Goal: Task Accomplishment & Management: Manage account settings

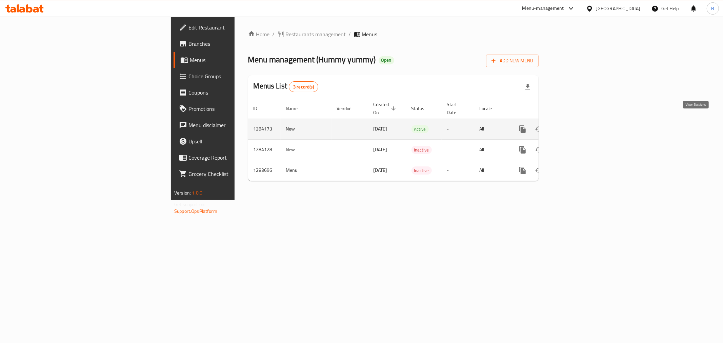
click at [580, 121] on link "enhanced table" at bounding box center [572, 129] width 16 height 16
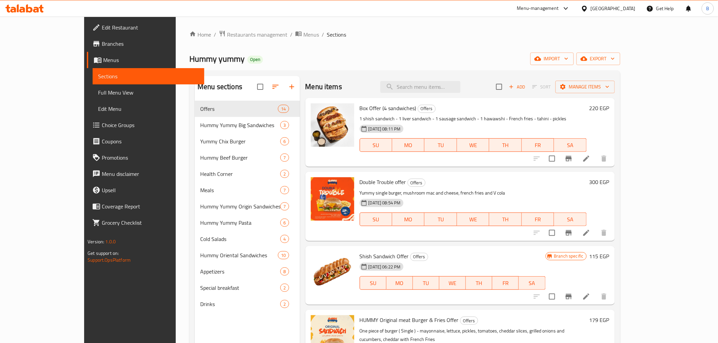
click at [431, 93] on div "Menu items Add Sort Manage items" at bounding box center [459, 87] width 309 height 22
click at [450, 86] on input "search" at bounding box center [420, 87] width 80 height 12
paste input "Shish Sandwich"
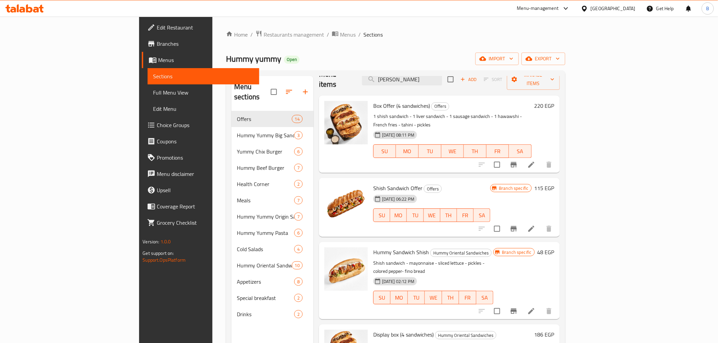
scroll to position [34, 0]
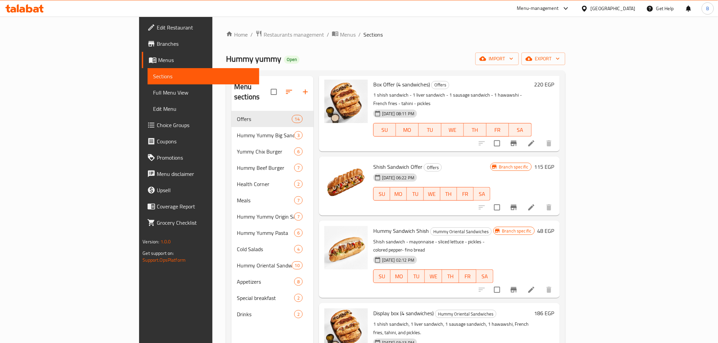
type input "Shish Sandwich"
click at [522, 199] on button "Branch-specific-item" at bounding box center [513, 207] width 16 height 16
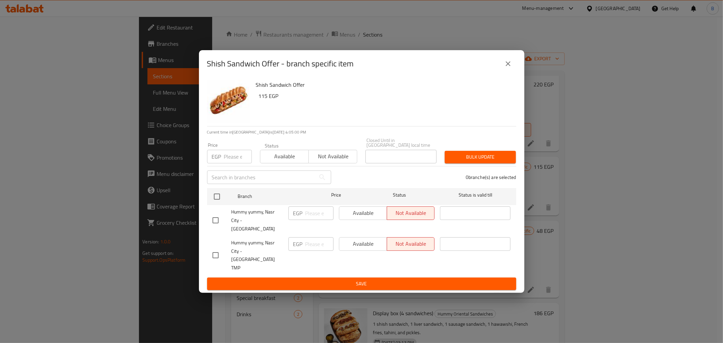
click at [513, 72] on button "close" at bounding box center [508, 64] width 16 height 16
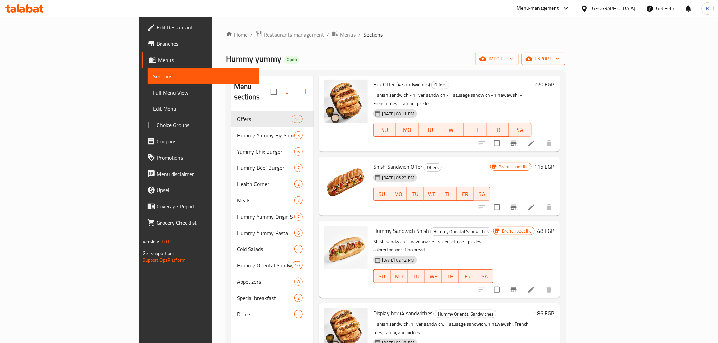
click at [560, 63] on span "export" at bounding box center [543, 59] width 33 height 8
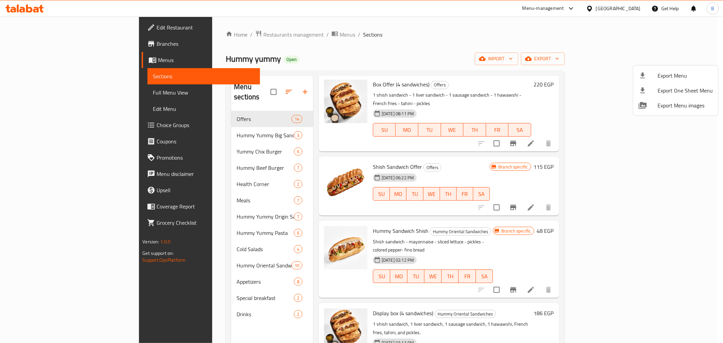
click at [383, 154] on div at bounding box center [361, 171] width 723 height 343
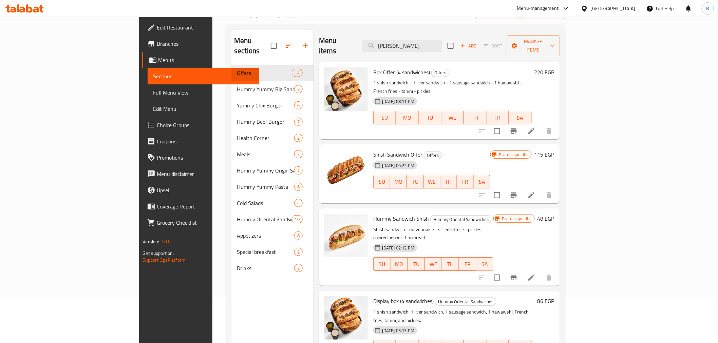
scroll to position [0, 0]
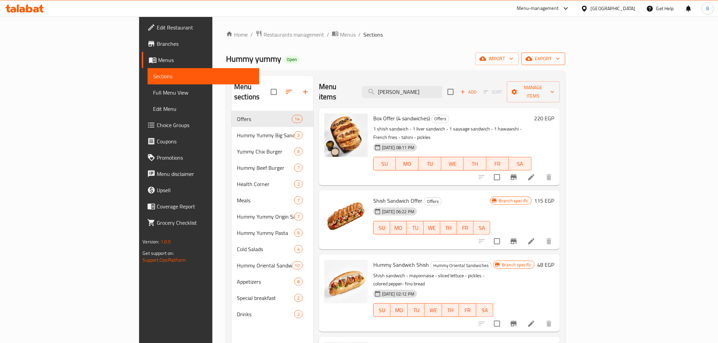
click at [560, 59] on span "export" at bounding box center [543, 59] width 33 height 8
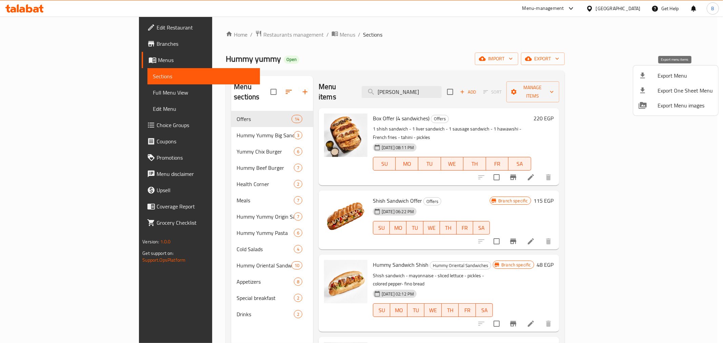
click at [658, 75] on span "Export Menu" at bounding box center [685, 76] width 55 height 8
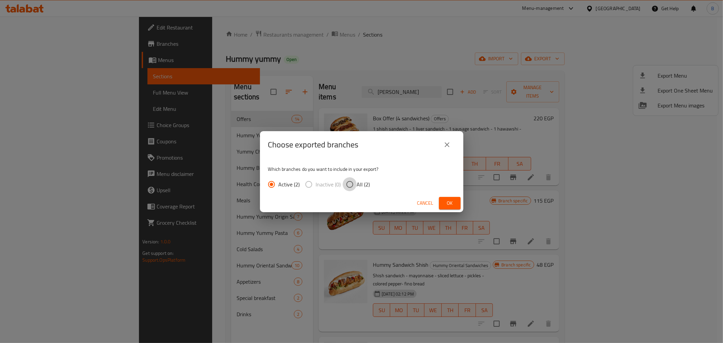
click at [355, 180] on input "All (2)" at bounding box center [350, 184] width 14 height 14
radio input "true"
click at [448, 207] on span "Ok" at bounding box center [450, 203] width 11 height 8
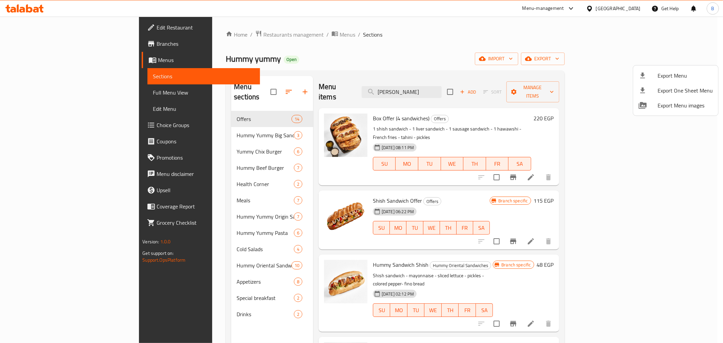
click at [646, 215] on div at bounding box center [361, 171] width 723 height 343
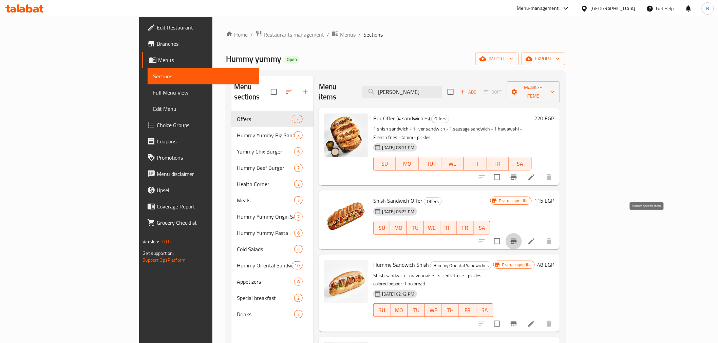
click at [518, 237] on icon "Branch-specific-item" at bounding box center [513, 241] width 8 height 8
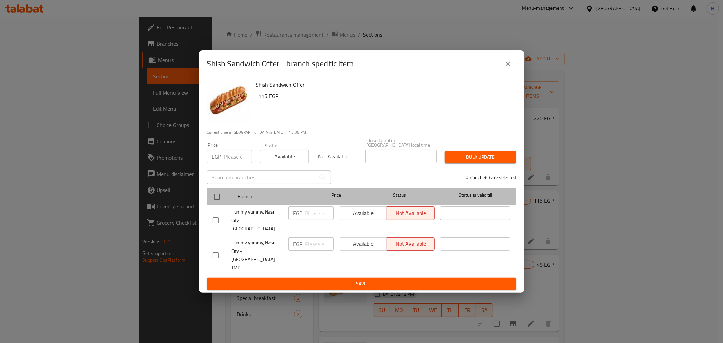
click at [218, 197] on div at bounding box center [222, 197] width 25 height 20
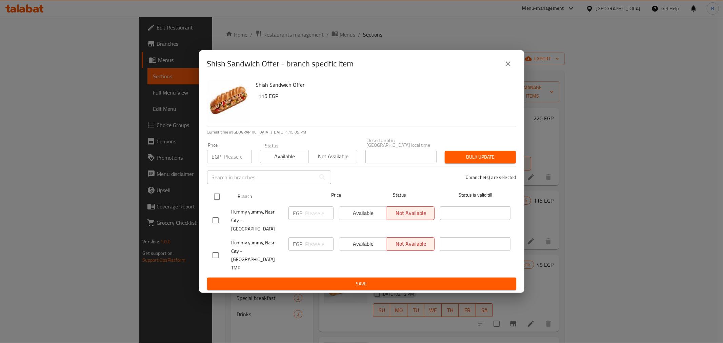
click at [218, 202] on input "checkbox" at bounding box center [217, 197] width 14 height 14
checkbox input "true"
click at [227, 163] on input "number" at bounding box center [238, 157] width 28 height 14
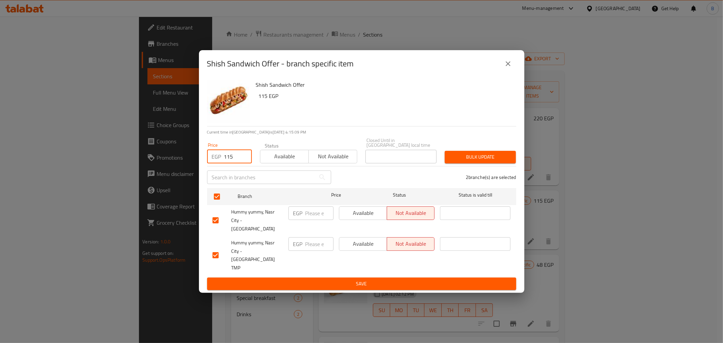
type input "115"
click at [470, 161] on span "Bulk update" at bounding box center [480, 157] width 60 height 8
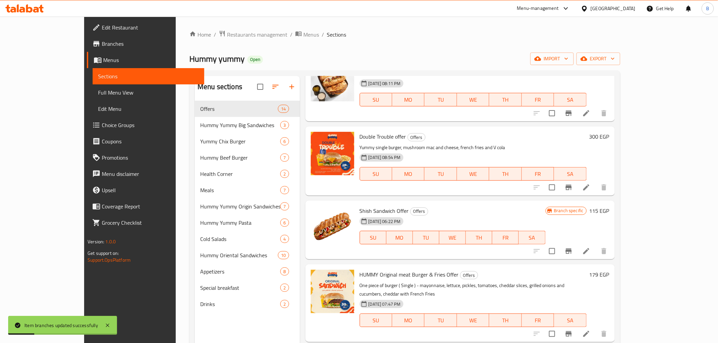
scroll to position [75, 0]
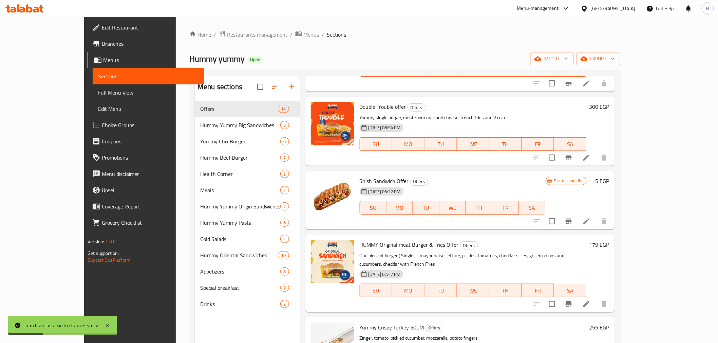
click at [379, 182] on span "Shish Sandwich Offer" at bounding box center [383, 181] width 49 height 10
click at [379, 183] on span "Shish Sandwich Offer" at bounding box center [383, 181] width 49 height 10
click at [379, 181] on span "Shish Sandwich Offer" at bounding box center [383, 181] width 49 height 10
copy h6 "Shish Sandwich Offer"
click at [589, 221] on icon at bounding box center [586, 221] width 6 height 6
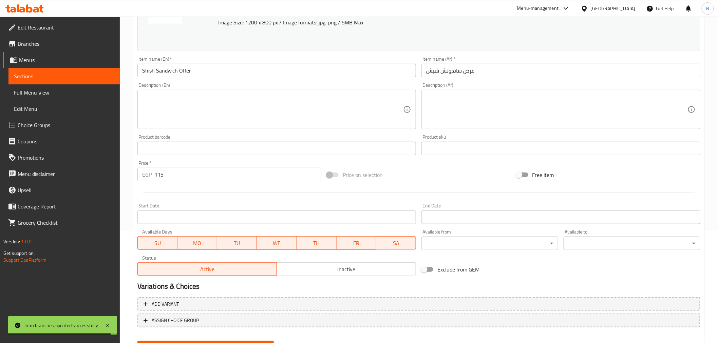
scroll to position [144, 0]
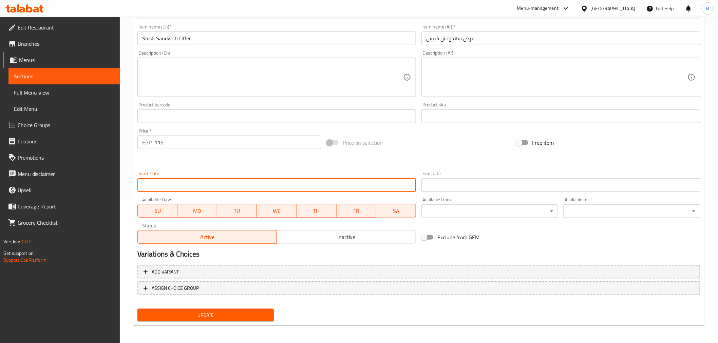
click at [230, 179] on input "Start Date" at bounding box center [276, 185] width 279 height 14
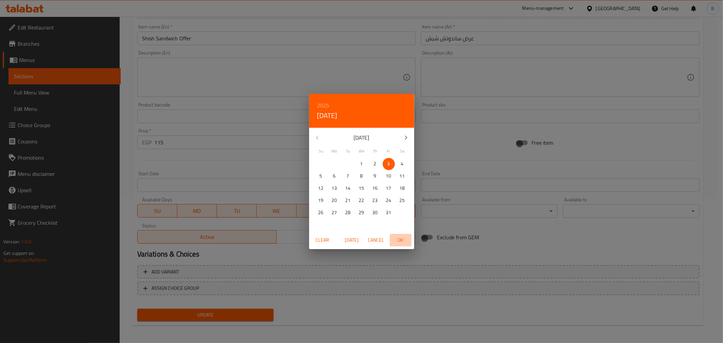
click at [404, 238] on span "OK" at bounding box center [401, 240] width 16 height 8
type input "[DATE]"
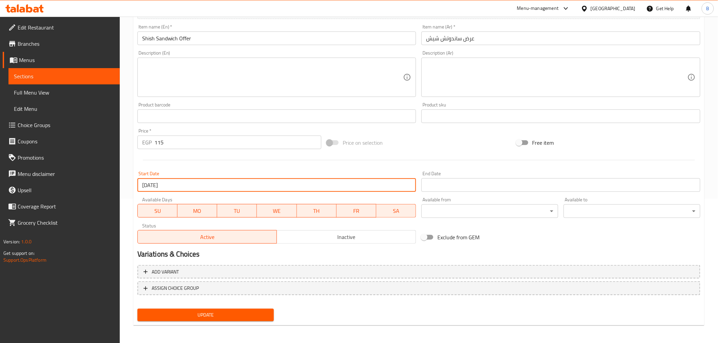
click at [451, 180] on input "Start Date" at bounding box center [560, 185] width 279 height 14
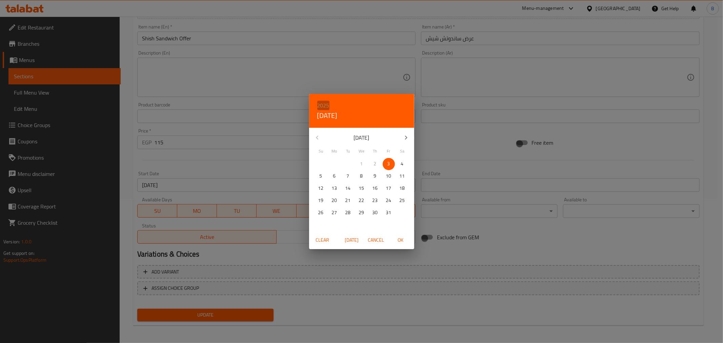
click at [326, 103] on h6 "2025" at bounding box center [323, 105] width 12 height 9
click at [360, 157] on div "2026" at bounding box center [361, 156] width 105 height 14
click at [402, 145] on button "button" at bounding box center [406, 138] width 16 height 16
click at [373, 207] on button "31" at bounding box center [375, 213] width 12 height 12
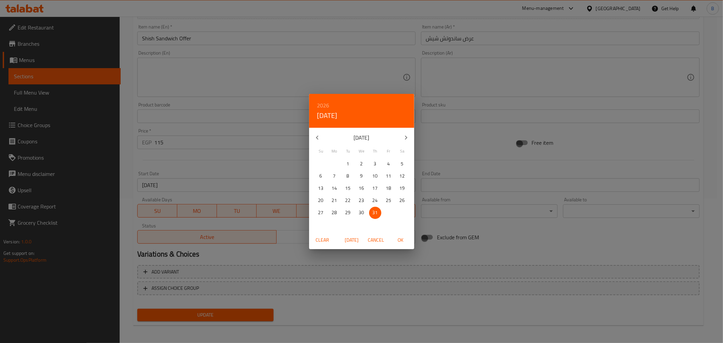
click at [401, 239] on span "OK" at bounding box center [401, 240] width 16 height 8
type input "[DATE]"
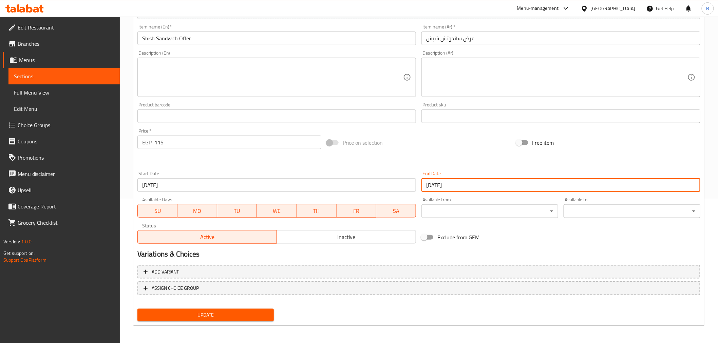
click at [206, 311] on span "Update" at bounding box center [206, 315] width 126 height 8
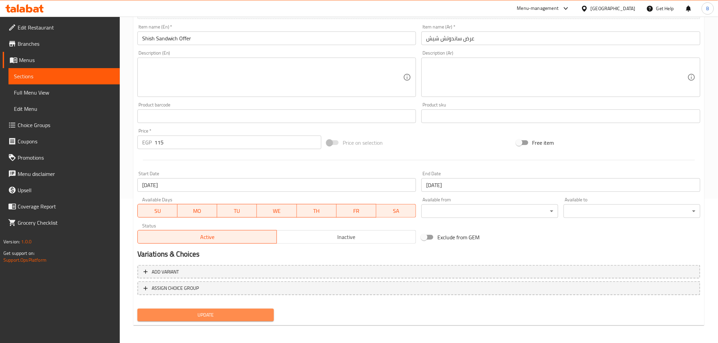
click at [181, 320] on button "Update" at bounding box center [205, 315] width 137 height 13
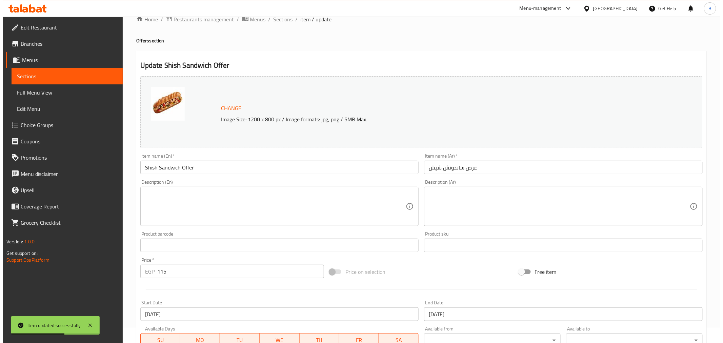
scroll to position [0, 0]
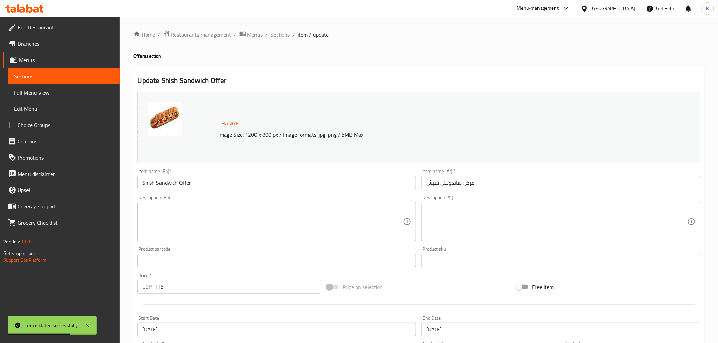
click at [286, 34] on span "Sections" at bounding box center [280, 35] width 19 height 8
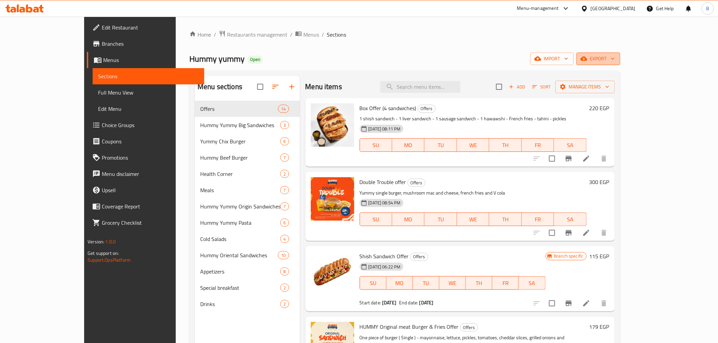
click at [620, 64] on button "export" at bounding box center [598, 59] width 44 height 13
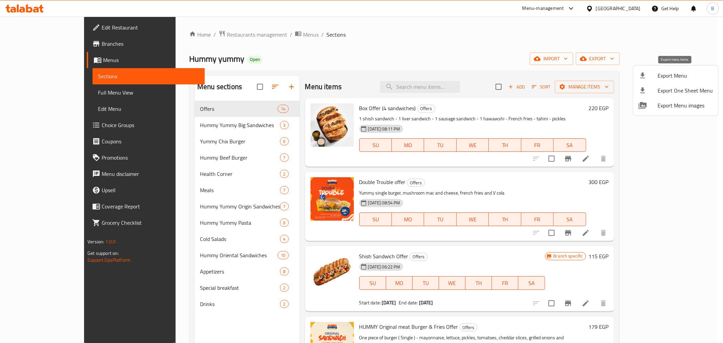
click at [665, 81] on li "Export Menu" at bounding box center [676, 75] width 85 height 15
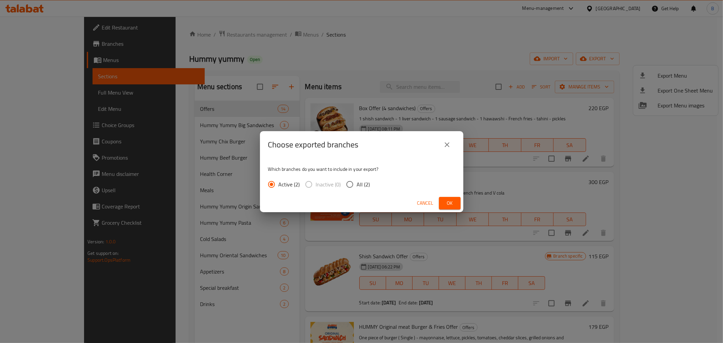
click at [360, 185] on span "All (2)" at bounding box center [363, 184] width 13 height 8
click at [357, 185] on input "All (2)" at bounding box center [350, 184] width 14 height 14
radio input "true"
click at [448, 206] on span "Ok" at bounding box center [450, 203] width 11 height 8
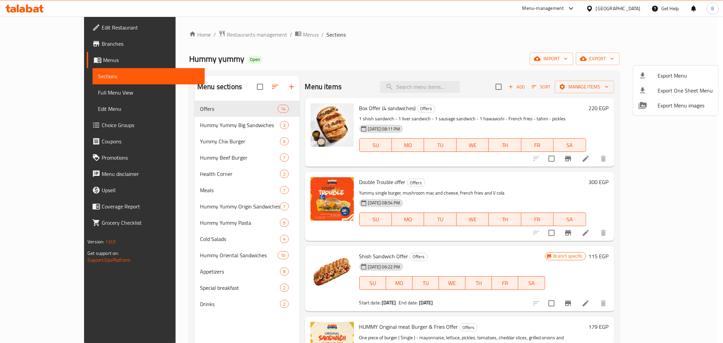
click at [666, 309] on div at bounding box center [361, 171] width 723 height 343
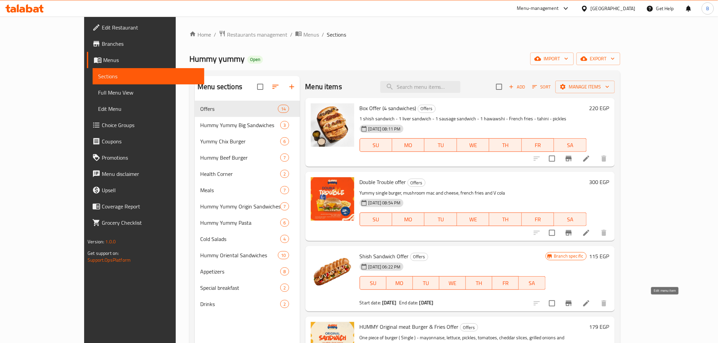
click at [589, 306] on icon at bounding box center [586, 303] width 6 height 6
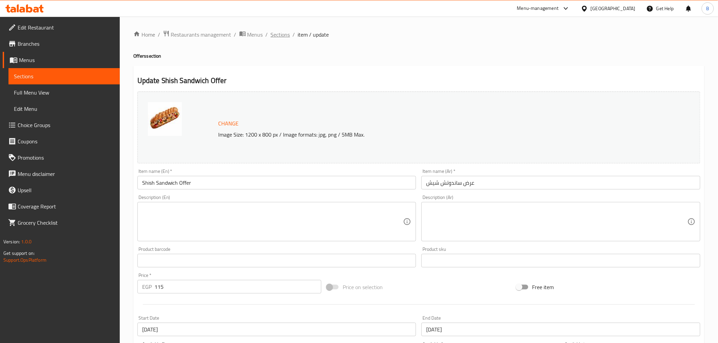
click at [276, 39] on span "Sections" at bounding box center [280, 35] width 19 height 8
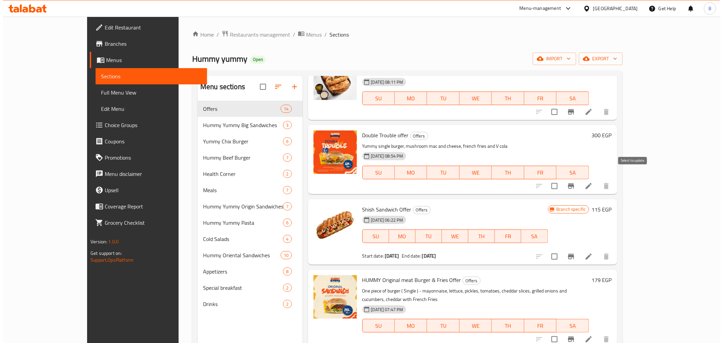
scroll to position [151, 0]
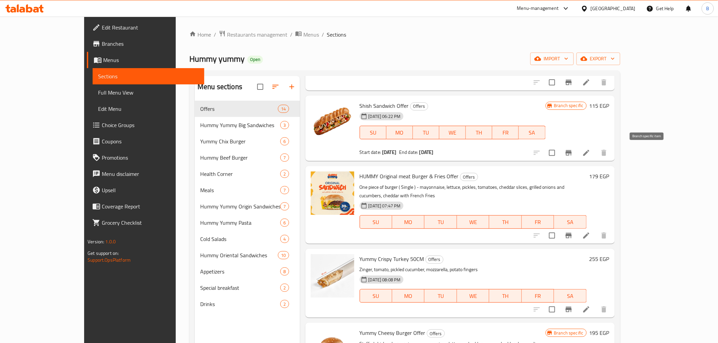
click at [577, 154] on button "Branch-specific-item" at bounding box center [568, 153] width 16 height 16
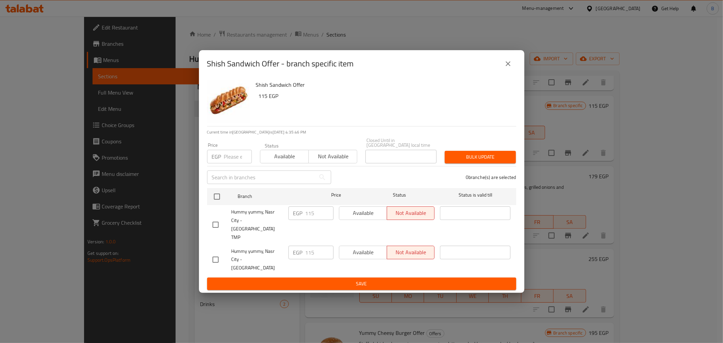
click at [499, 72] on div "Shish Sandwich Offer - branch specific item" at bounding box center [361, 64] width 309 height 16
click at [510, 72] on button "close" at bounding box center [508, 64] width 16 height 16
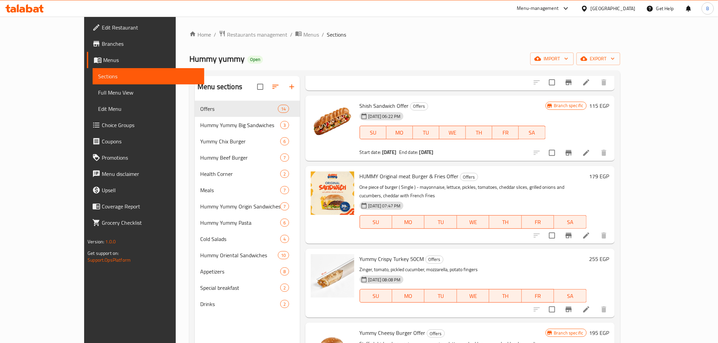
click at [596, 148] on li at bounding box center [586, 153] width 19 height 12
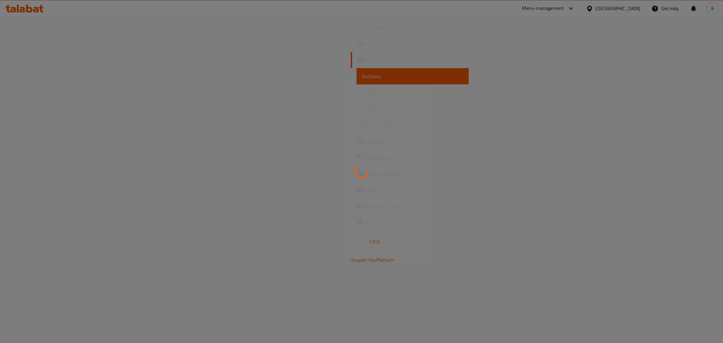
click at [56, 35] on div at bounding box center [361, 171] width 723 height 343
drag, startPoint x: 430, startPoint y: 46, endPoint x: 428, endPoint y: 52, distance: 6.0
click at [428, 51] on div at bounding box center [361, 171] width 723 height 343
click at [158, 98] on div at bounding box center [361, 171] width 723 height 343
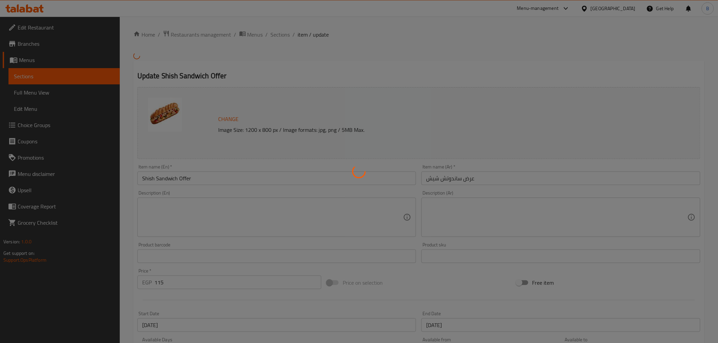
click at [640, 6] on div at bounding box center [359, 171] width 718 height 343
click at [635, 6] on div at bounding box center [359, 171] width 718 height 343
drag, startPoint x: 635, startPoint y: 6, endPoint x: 630, endPoint y: 9, distance: 5.9
click at [634, 7] on div at bounding box center [359, 171] width 718 height 343
click at [630, 9] on div at bounding box center [359, 171] width 718 height 343
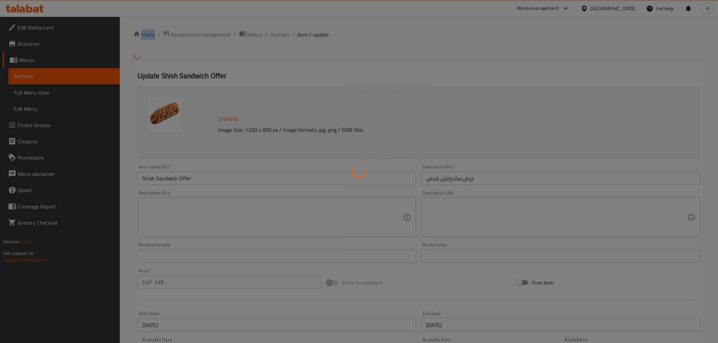
click at [629, 10] on div at bounding box center [359, 171] width 718 height 343
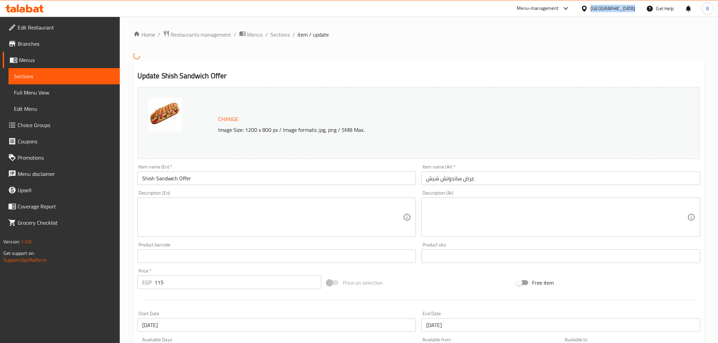
click at [629, 10] on div "[GEOGRAPHIC_DATA]" at bounding box center [612, 8] width 45 height 7
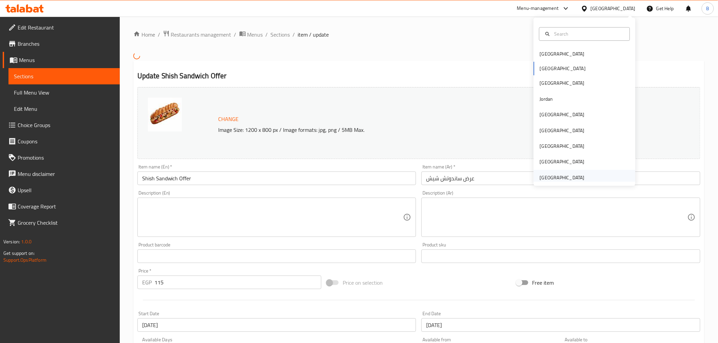
click at [595, 180] on div "[GEOGRAPHIC_DATA]" at bounding box center [584, 178] width 102 height 16
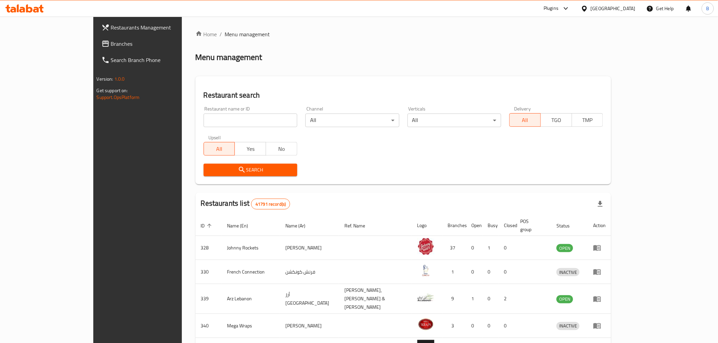
click at [233, 121] on input "search" at bounding box center [250, 121] width 94 height 14
paste input "740725"
type input "740725"
click button "Search" at bounding box center [250, 170] width 94 height 13
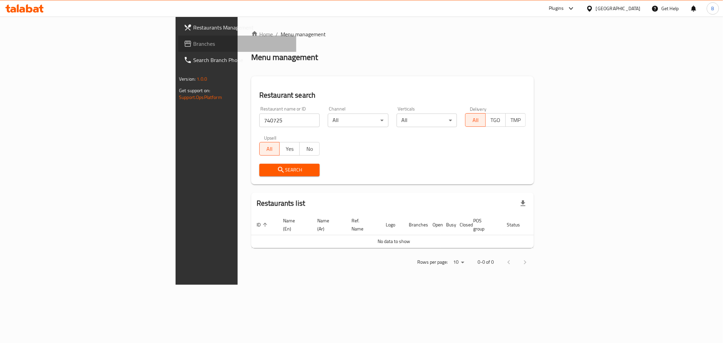
click at [178, 50] on link "Branches" at bounding box center [237, 44] width 118 height 16
